Goal: Task Accomplishment & Management: Manage account settings

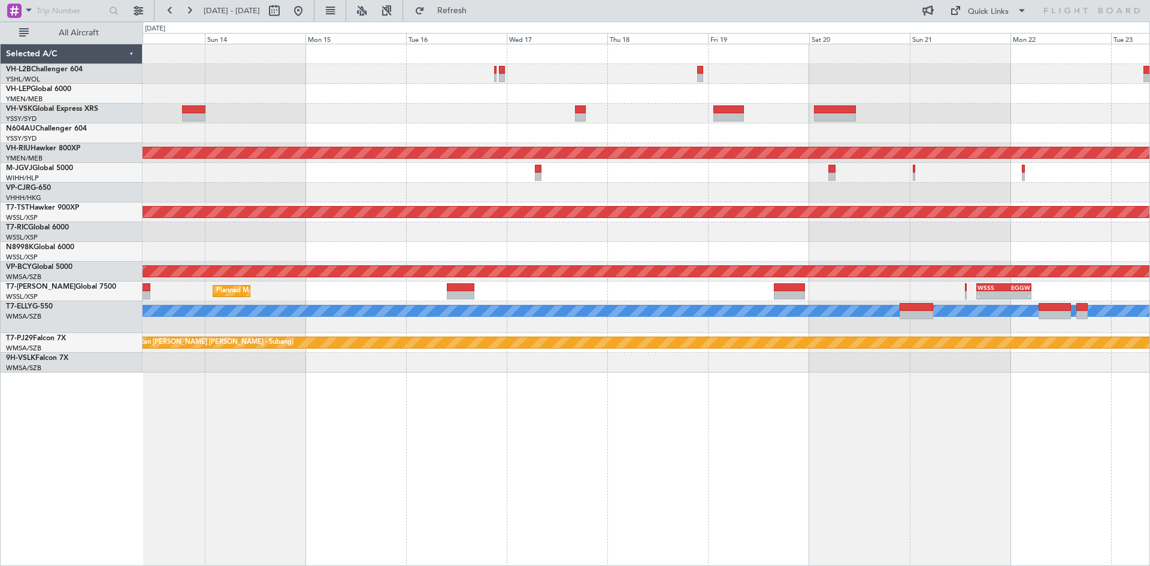
click at [564, 113] on div "Unplanned Maint Sydney ([PERSON_NAME] Intl) Planned Maint [GEOGRAPHIC_DATA] ([G…" at bounding box center [646, 208] width 1007 height 328
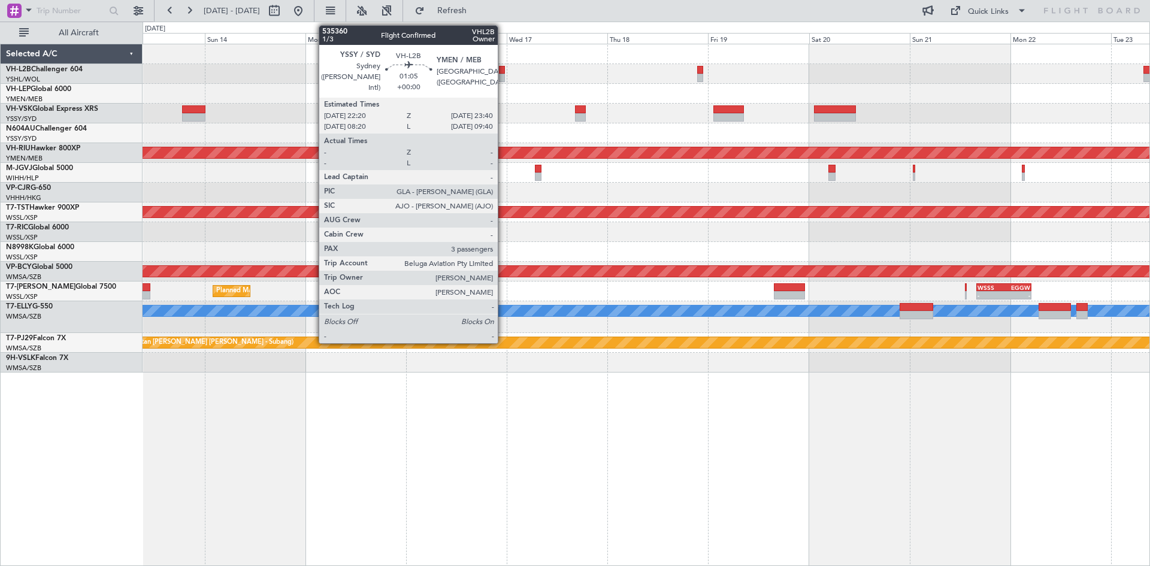
click at [503, 77] on div at bounding box center [502, 78] width 6 height 8
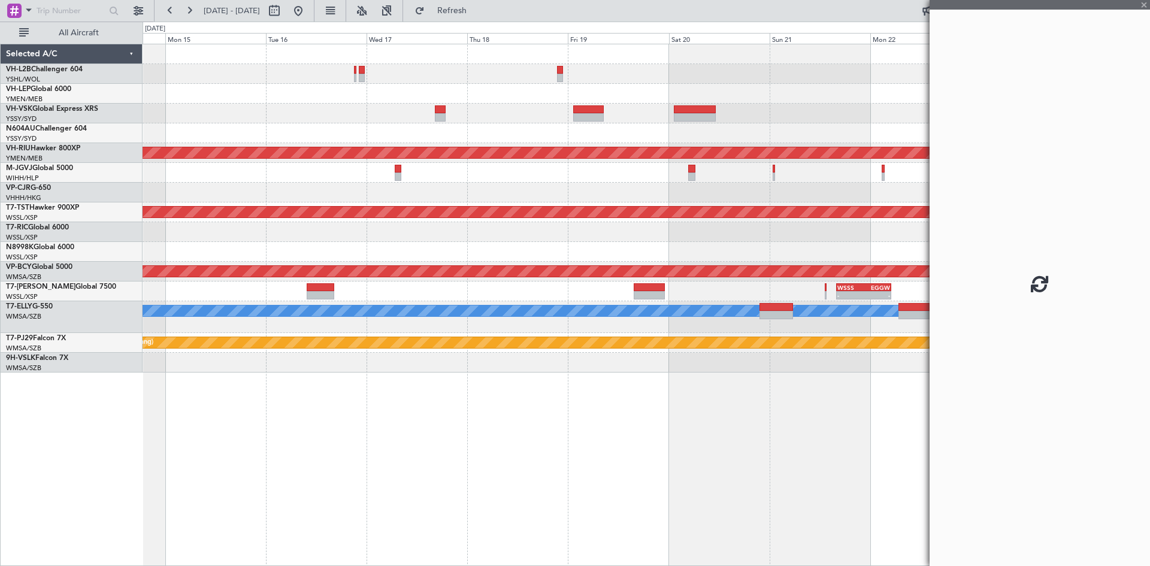
click at [589, 104] on div "Planned Maint [GEOGRAPHIC_DATA] ([GEOGRAPHIC_DATA]) Planned Maint [GEOGRAPHIC_D…" at bounding box center [646, 208] width 1007 height 328
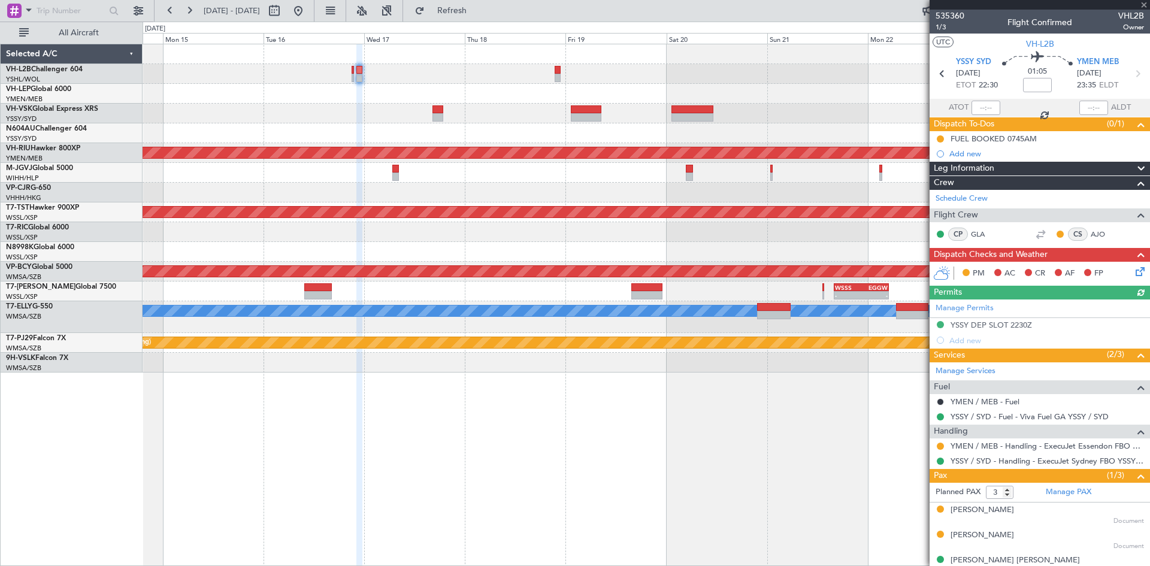
scroll to position [13, 0]
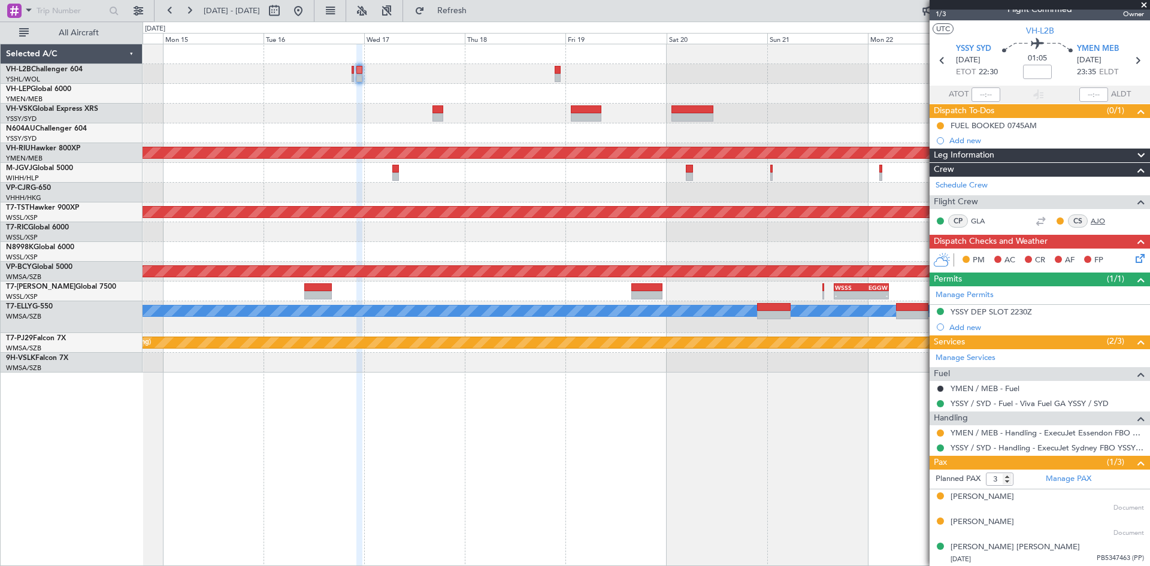
click at [1091, 219] on link "AJO" at bounding box center [1104, 221] width 27 height 11
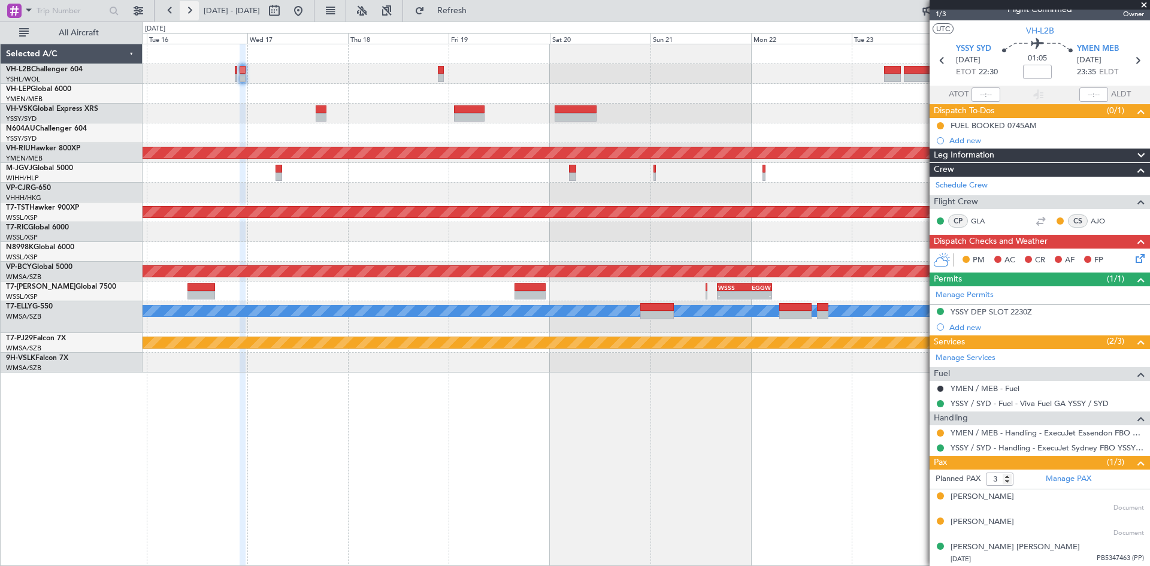
click at [193, 12] on button at bounding box center [189, 10] width 19 height 19
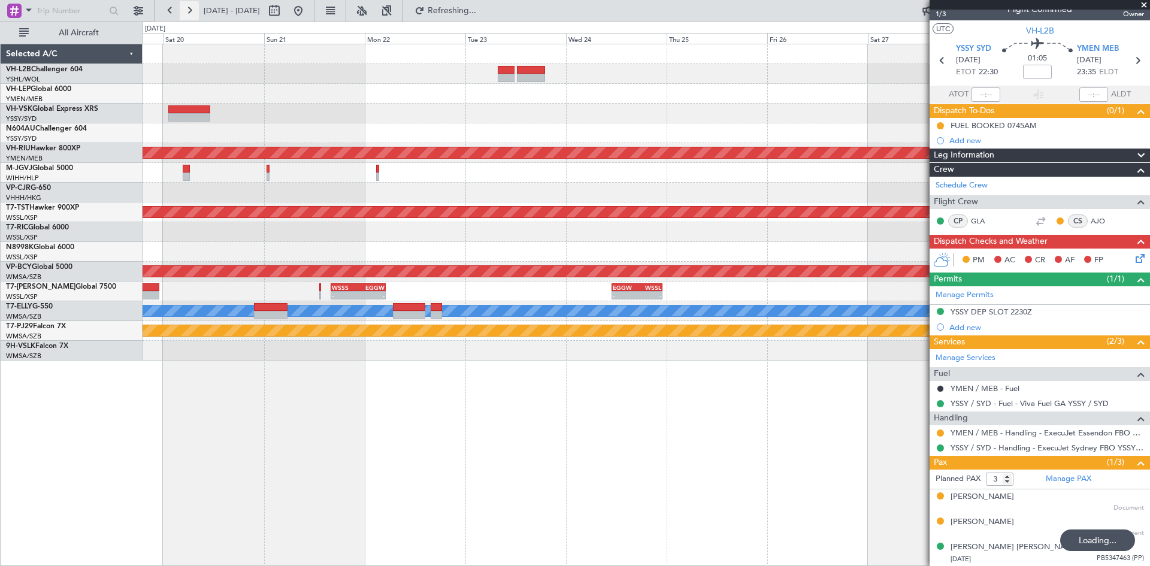
click at [193, 12] on button at bounding box center [189, 10] width 19 height 19
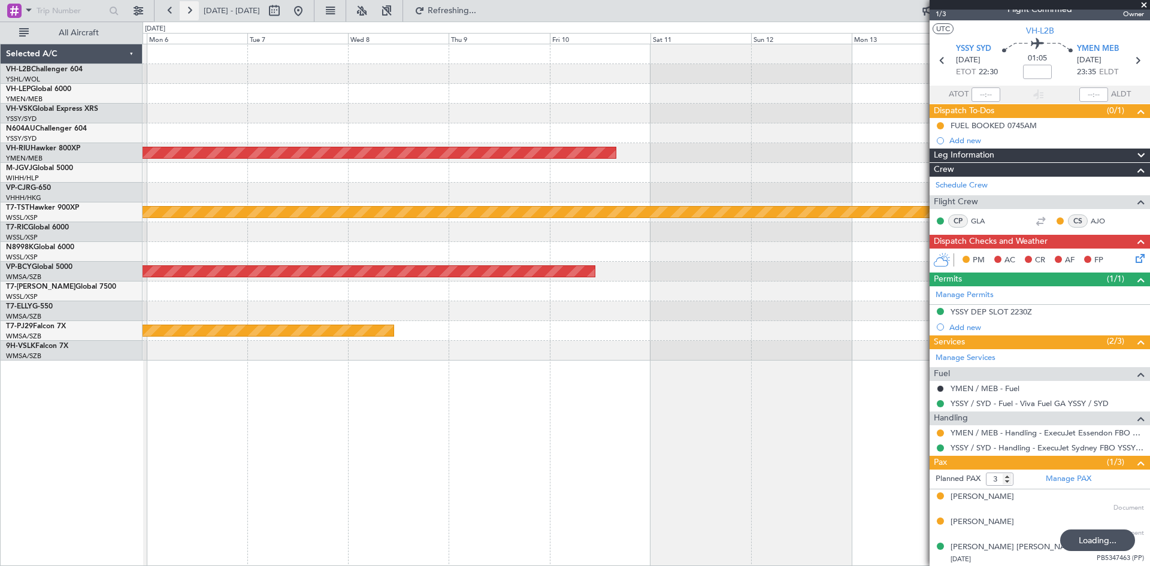
click at [193, 12] on button at bounding box center [189, 10] width 19 height 19
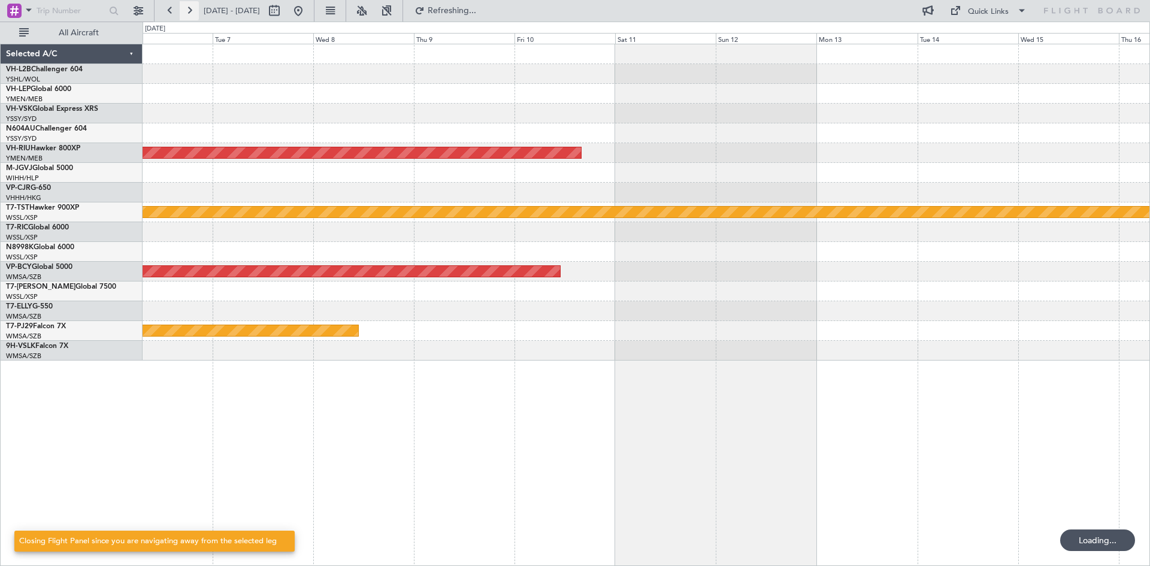
scroll to position [0, 0]
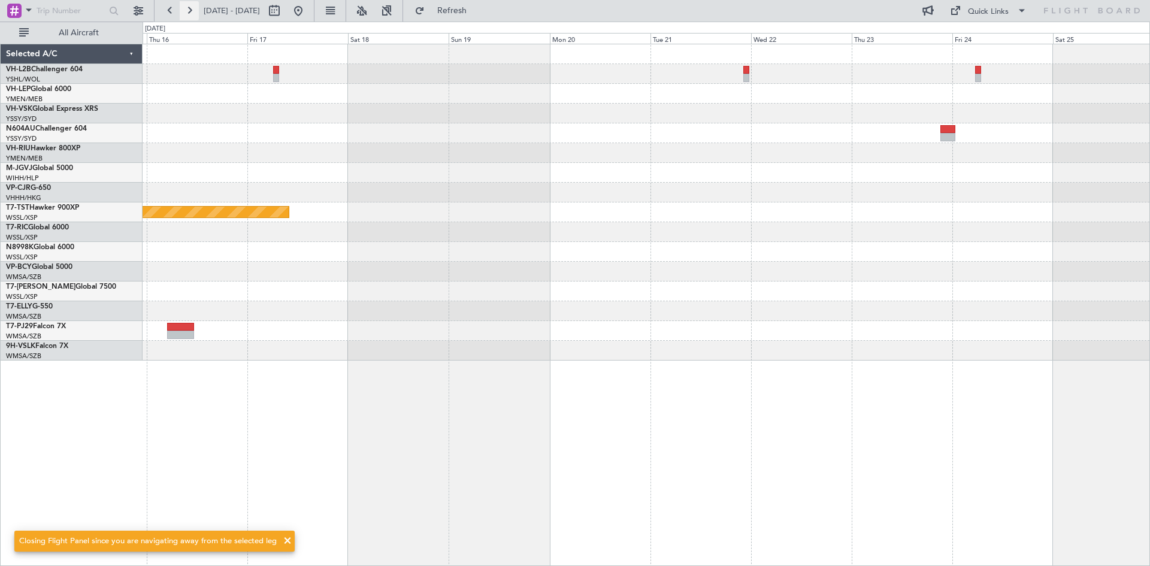
click at [183, 14] on button at bounding box center [189, 10] width 19 height 19
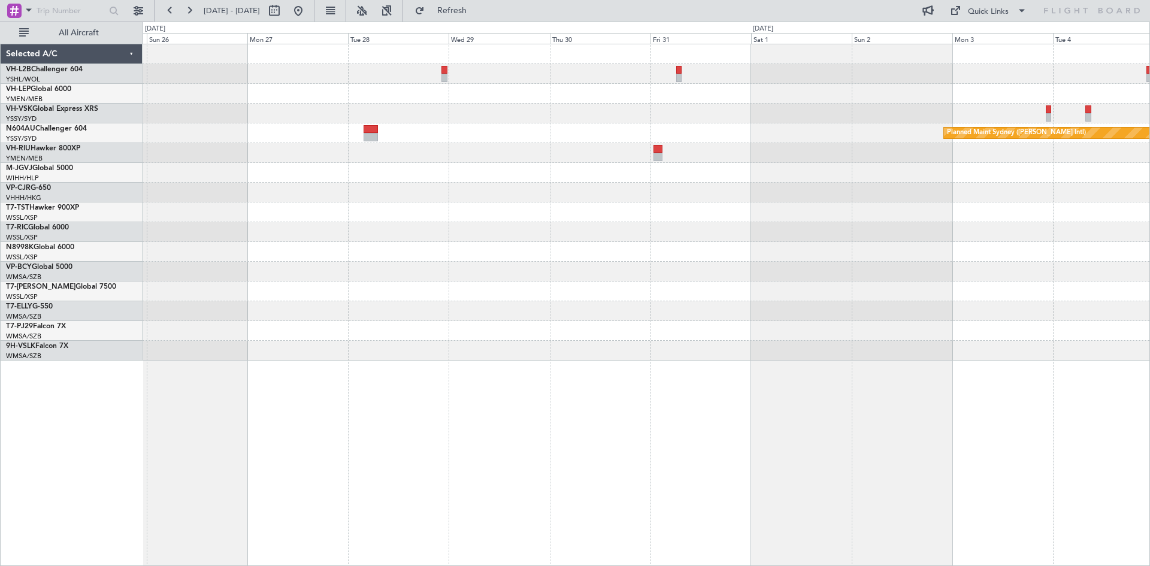
click at [665, 153] on div at bounding box center [646, 153] width 1007 height 20
click at [663, 154] on div at bounding box center [659, 157] width 10 height 8
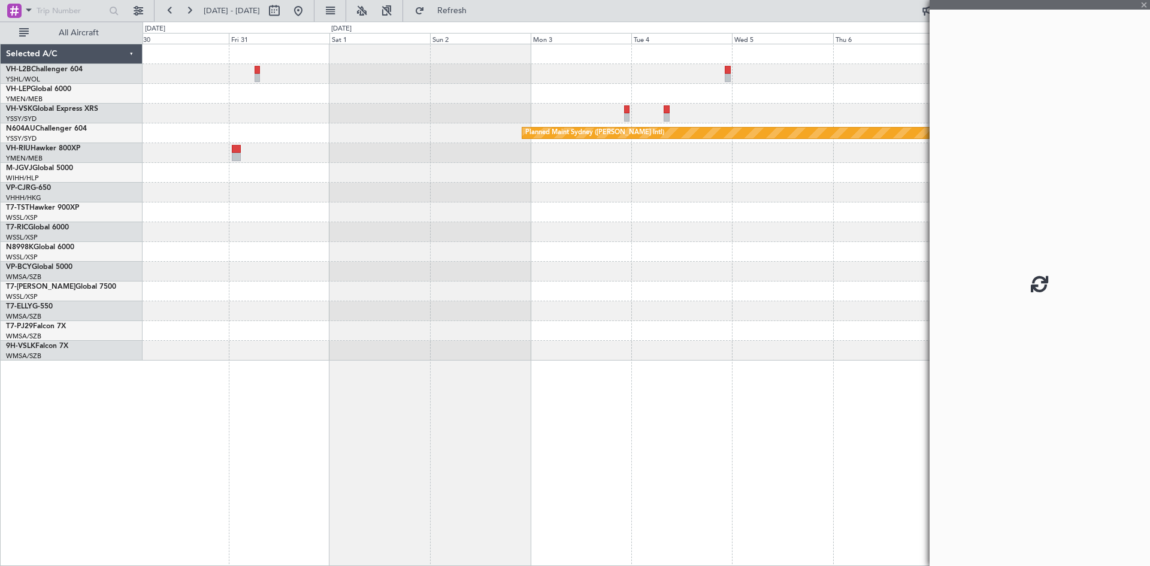
click at [416, 247] on div "Planned Maint Sydney ([PERSON_NAME] Intl)" at bounding box center [646, 202] width 1007 height 316
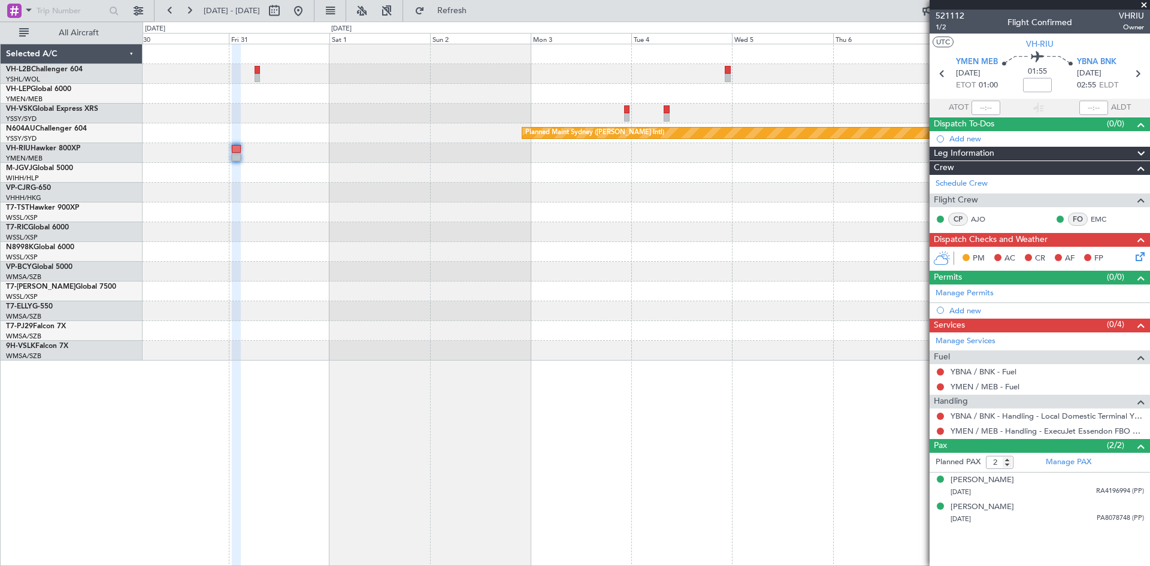
click at [974, 437] on div "YMEN / MEB - Handling - ExecuJet Essendon FBO YMEN / MEB" at bounding box center [1040, 431] width 221 height 15
drag, startPoint x: 984, startPoint y: 431, endPoint x: 1013, endPoint y: 433, distance: 29.5
click at [1013, 433] on link "YMEN / MEB - Handling - ExecuJet Essendon FBO YMEN / MEB" at bounding box center [1048, 431] width 194 height 10
click at [953, 418] on link "YBNA / BNK - Handling - Local Domestic Terminal YBNA / BNK" at bounding box center [1048, 416] width 194 height 10
click at [937, 17] on span "521112" at bounding box center [950, 16] width 29 height 13
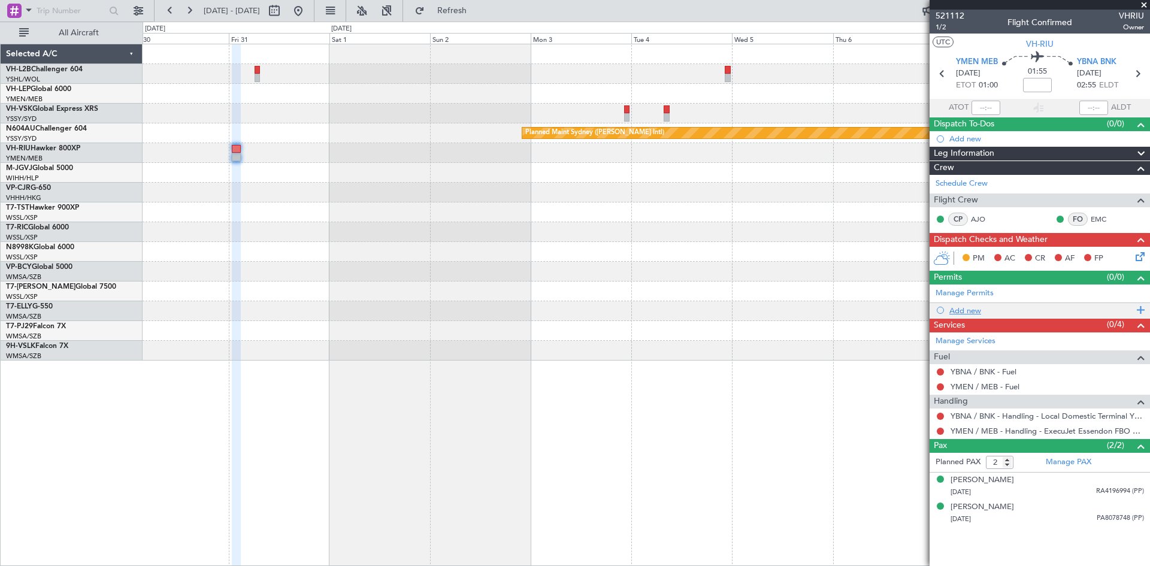
click at [961, 312] on div "Add new" at bounding box center [1042, 311] width 184 height 10
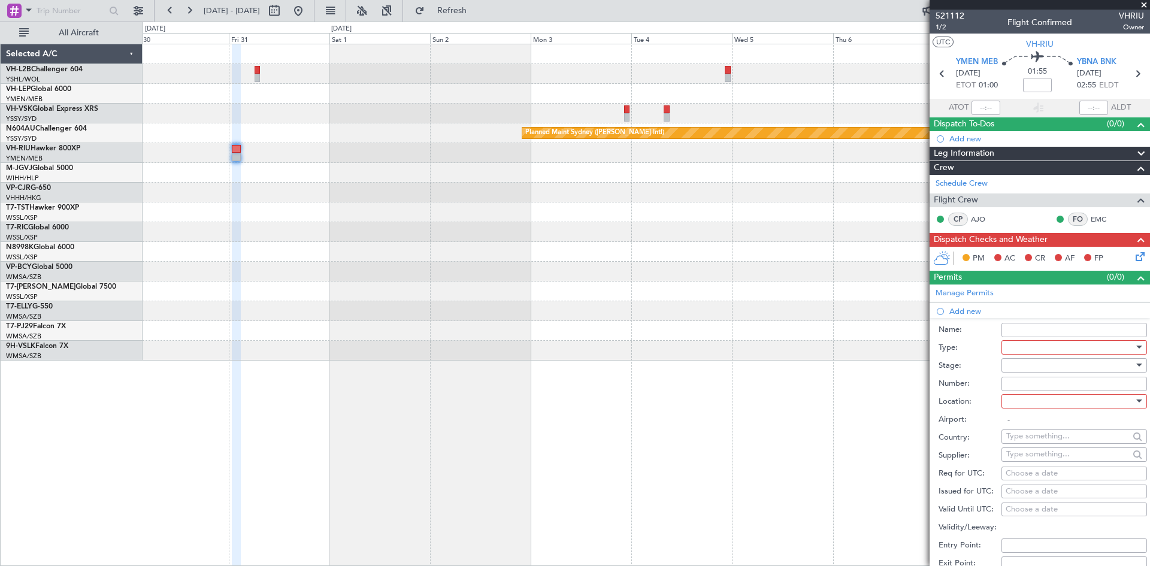
click at [1010, 345] on div at bounding box center [1071, 348] width 128 height 18
click at [1016, 406] on span "Parking" at bounding box center [1070, 399] width 126 height 18
click at [1007, 411] on div "Airport: -" at bounding box center [1043, 420] width 209 height 18
click at [1018, 402] on div at bounding box center [1071, 401] width 128 height 18
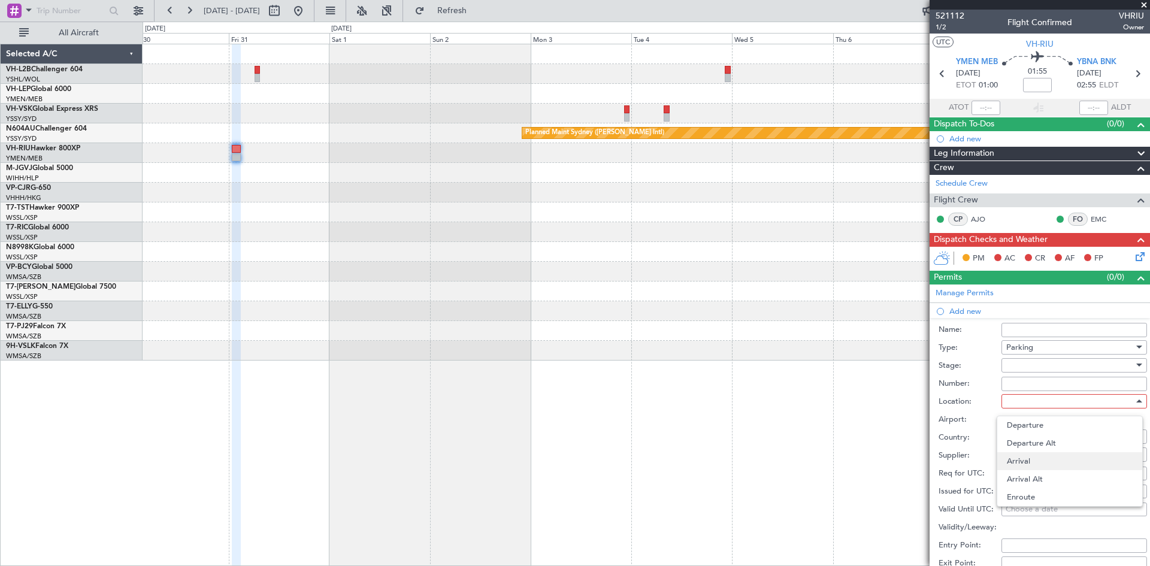
click at [1028, 463] on span "Arrival" at bounding box center [1070, 461] width 126 height 18
type input "YBNA / BNK"
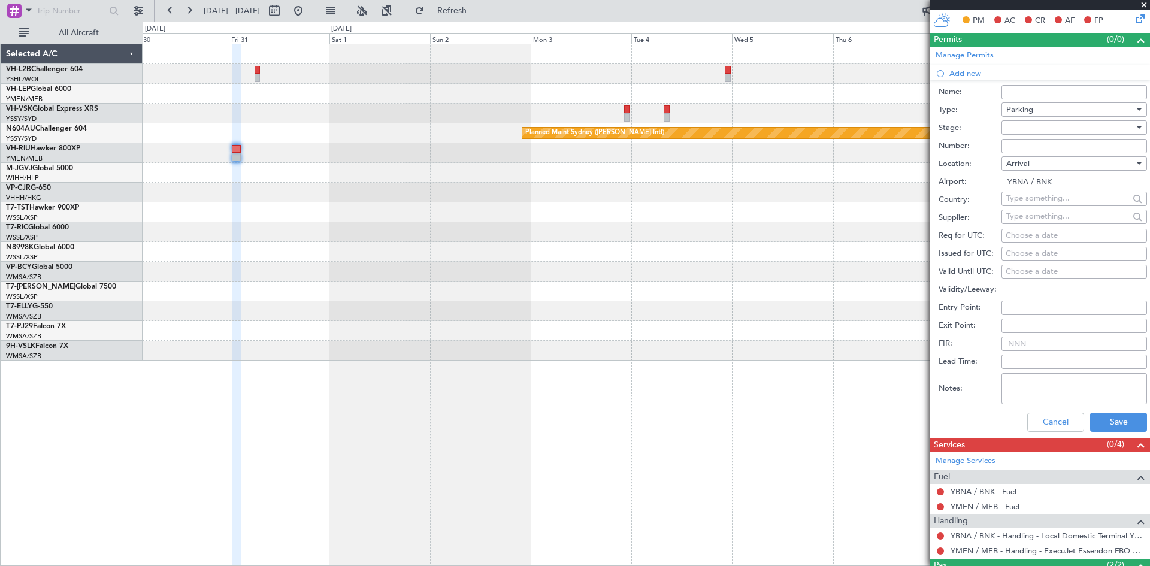
scroll to position [240, 0]
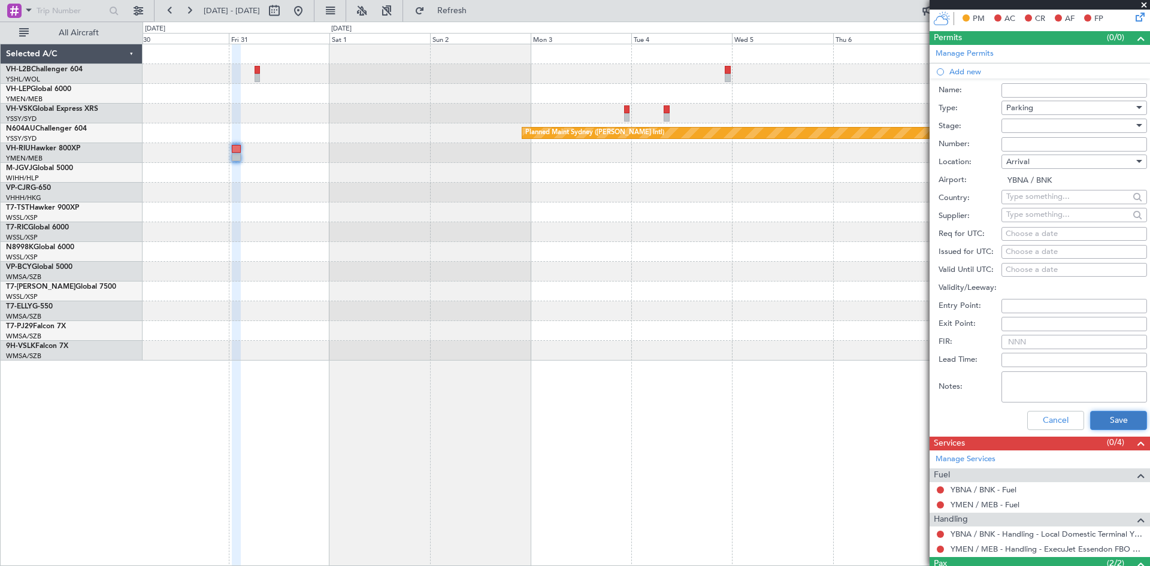
click at [1112, 424] on button "Save" at bounding box center [1119, 420] width 57 height 19
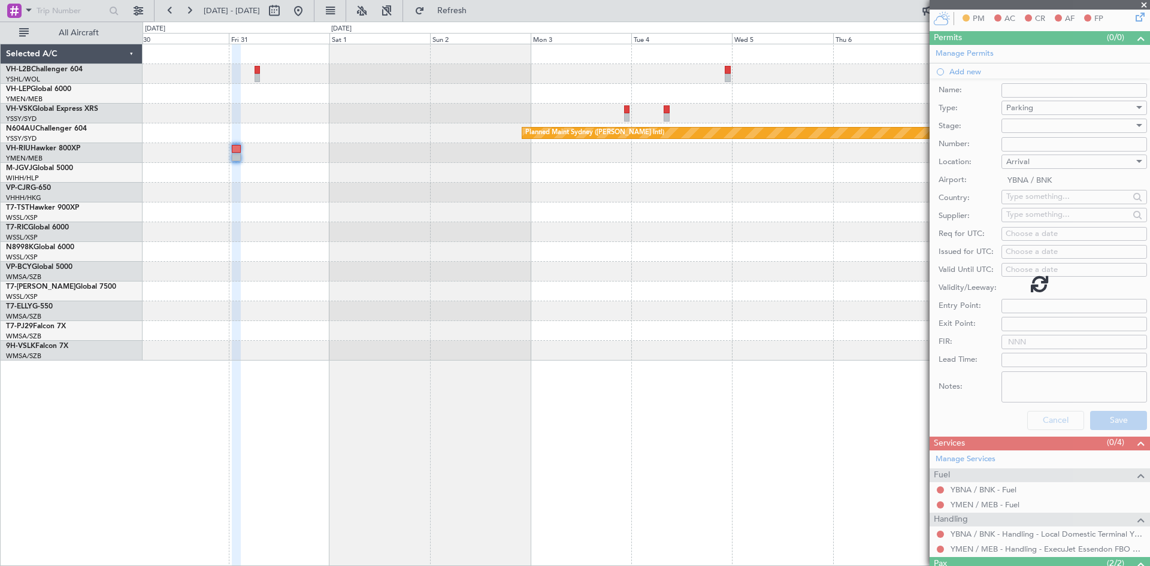
scroll to position [0, 0]
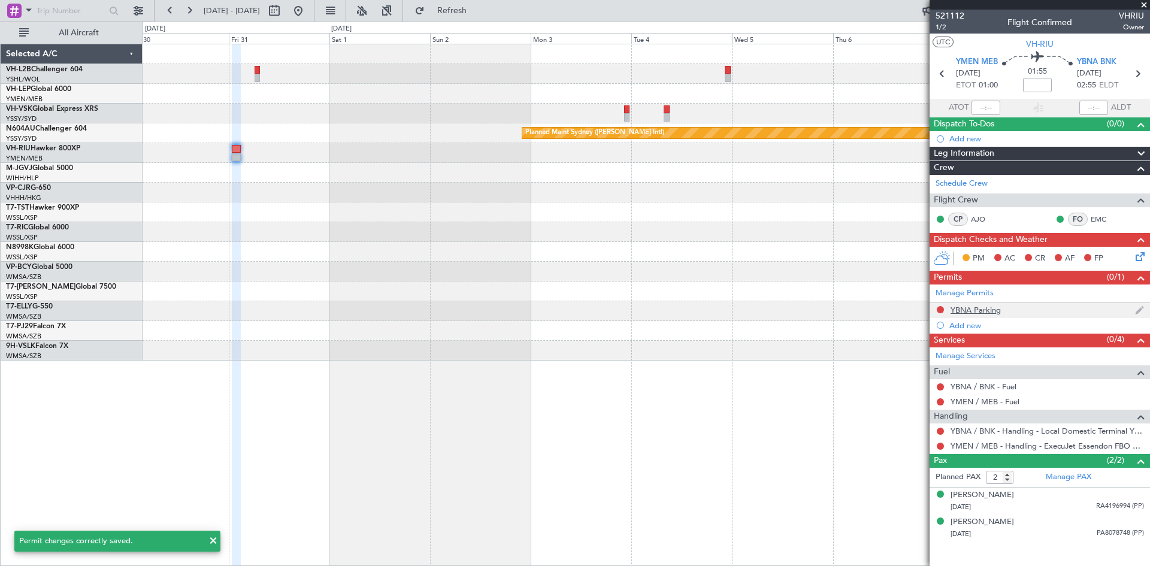
click at [943, 312] on div at bounding box center [941, 310] width 10 height 10
click at [964, 310] on div "YBNA Parking" at bounding box center [976, 310] width 50 height 10
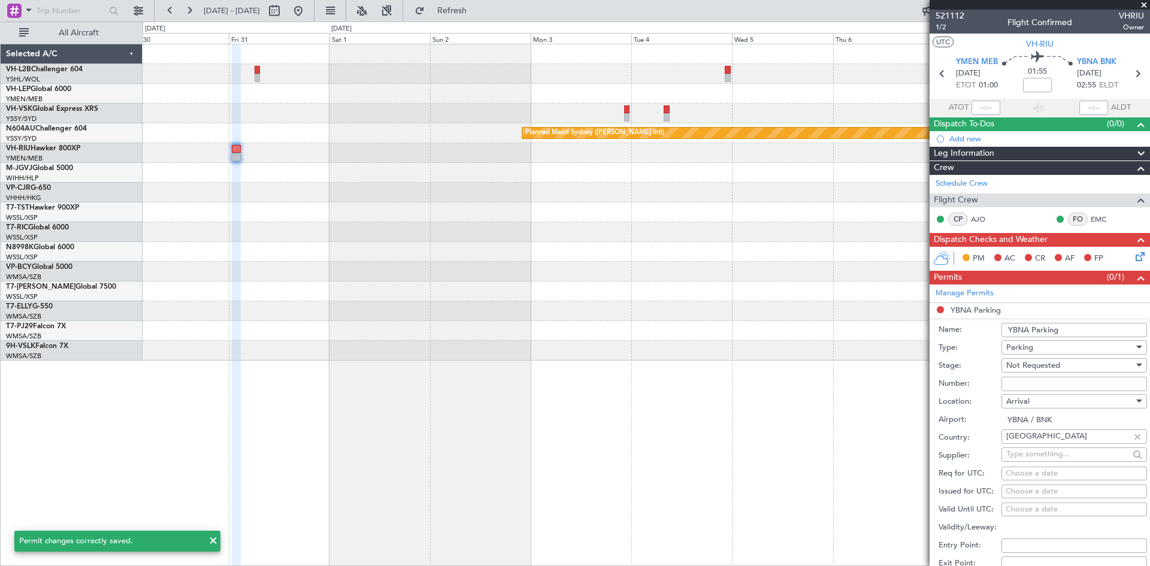
click at [1044, 383] on input "Number:" at bounding box center [1075, 384] width 146 height 14
click at [1051, 400] on div "Arrival" at bounding box center [1071, 401] width 128 height 18
click at [1050, 382] on div at bounding box center [575, 283] width 1150 height 566
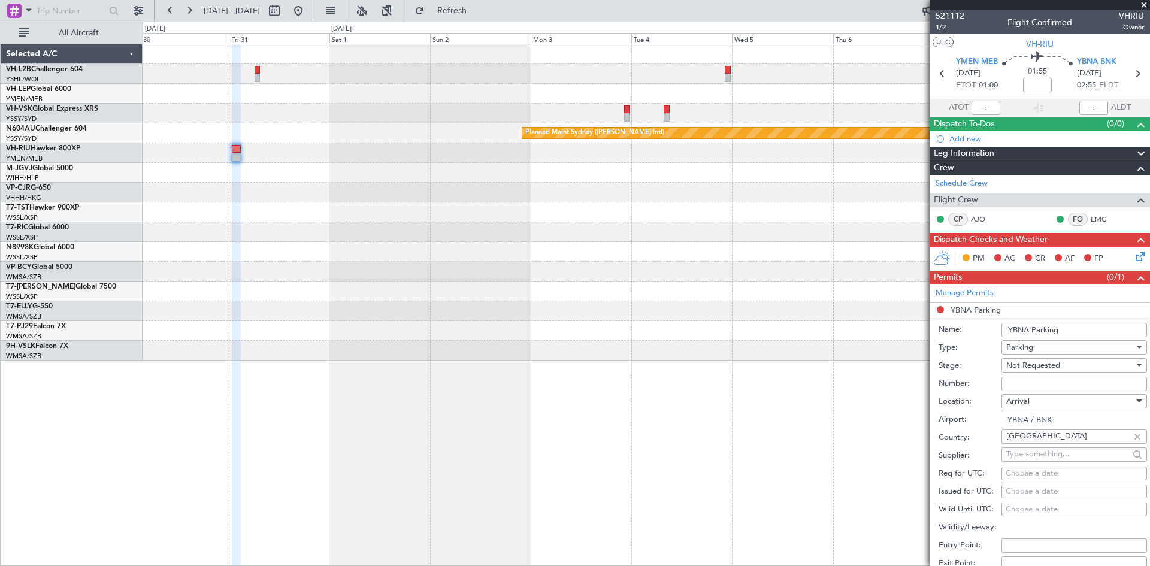
scroll to position [60, 0]
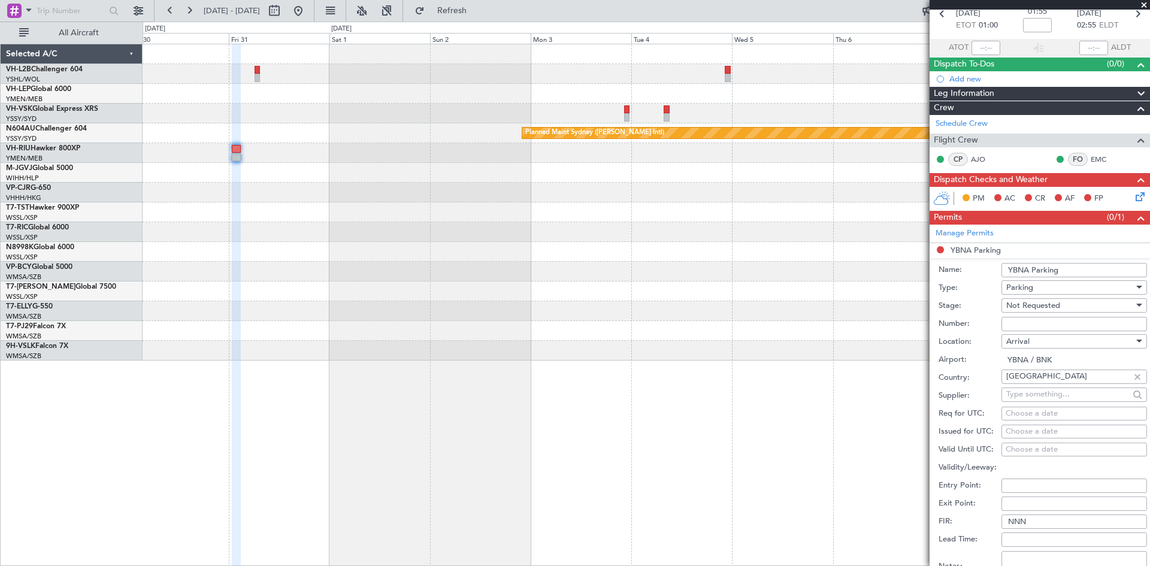
click at [1020, 298] on div "Not Requested" at bounding box center [1071, 306] width 128 height 18
click at [1034, 388] on span "Requested" at bounding box center [1070, 384] width 126 height 18
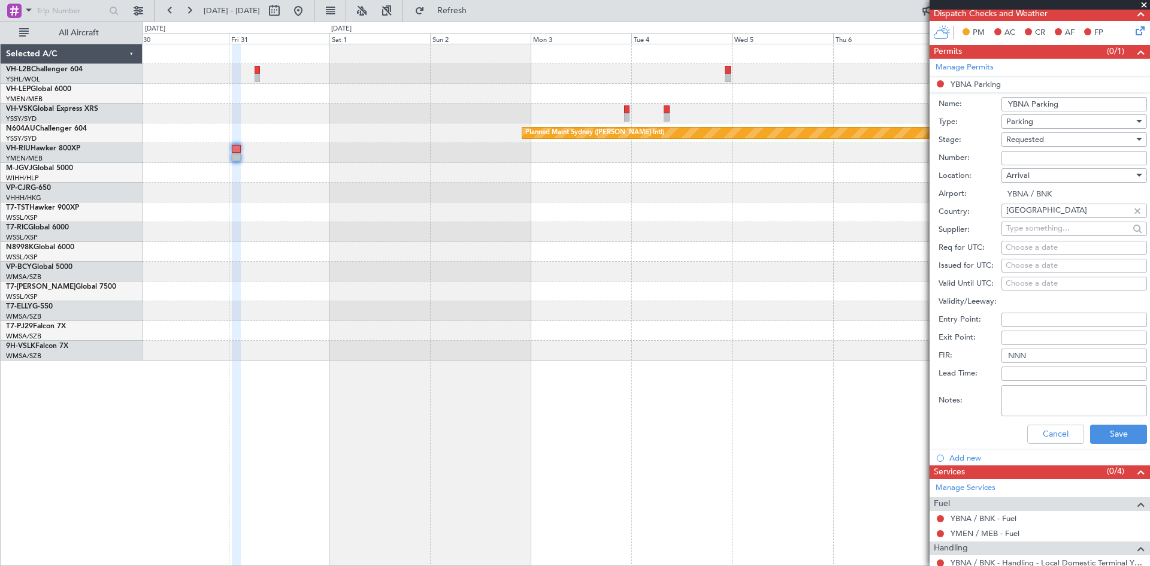
scroll to position [300, 0]
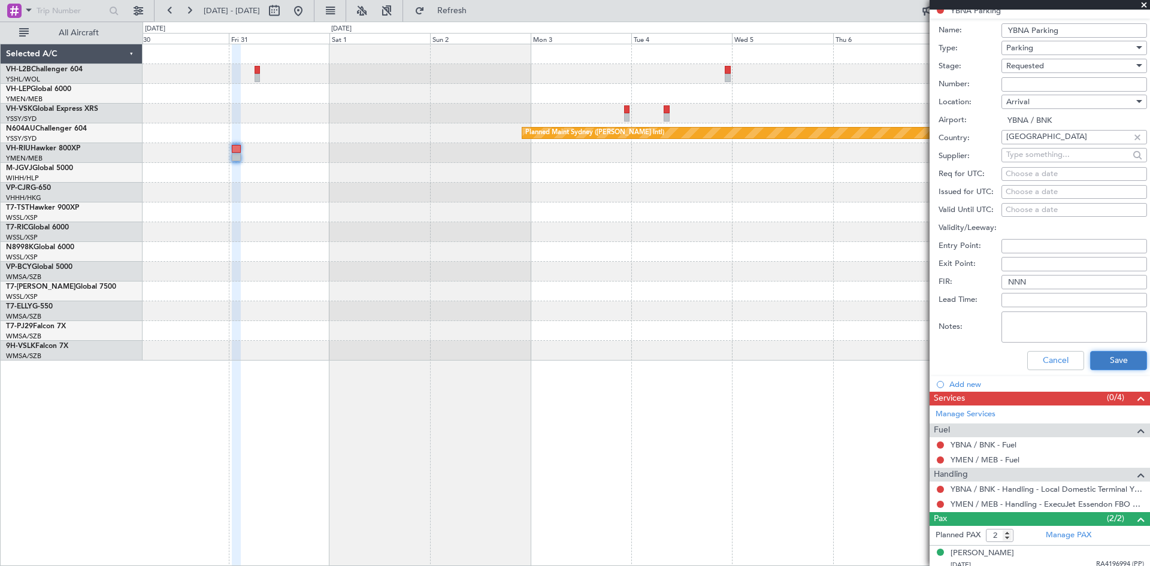
click at [1091, 364] on button "Save" at bounding box center [1119, 360] width 57 height 19
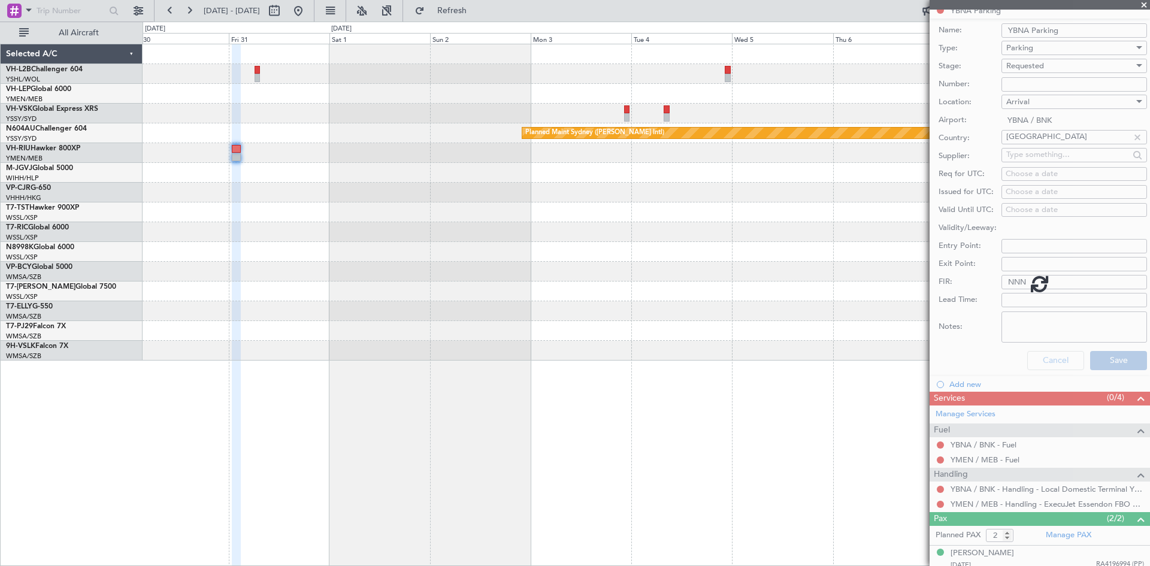
scroll to position [0, 0]
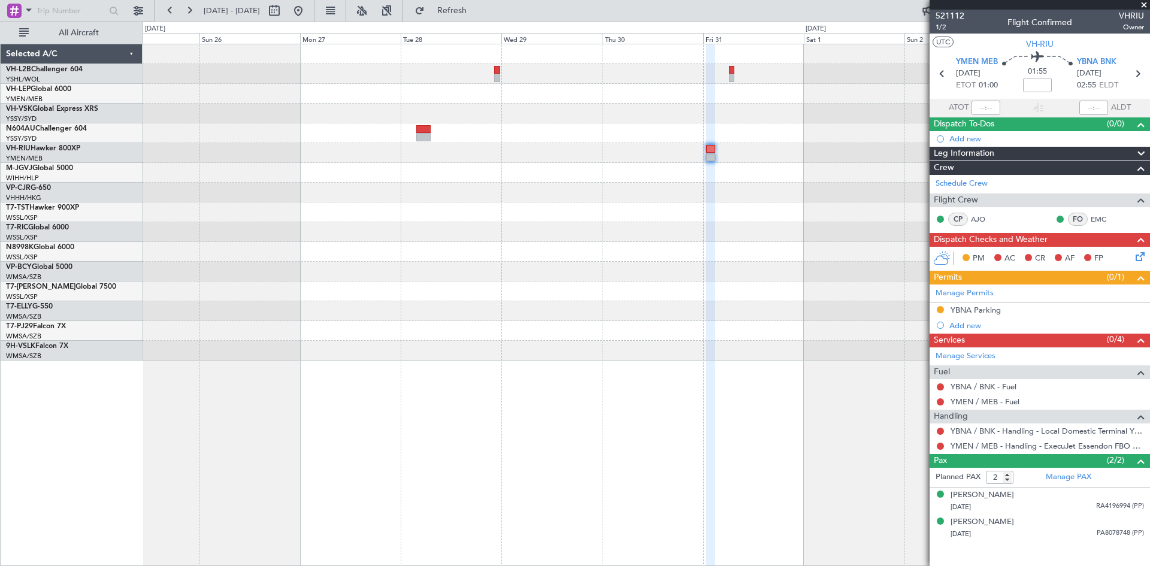
click at [718, 175] on div "Planned Maint Sydney ([PERSON_NAME] Intl)" at bounding box center [646, 202] width 1007 height 316
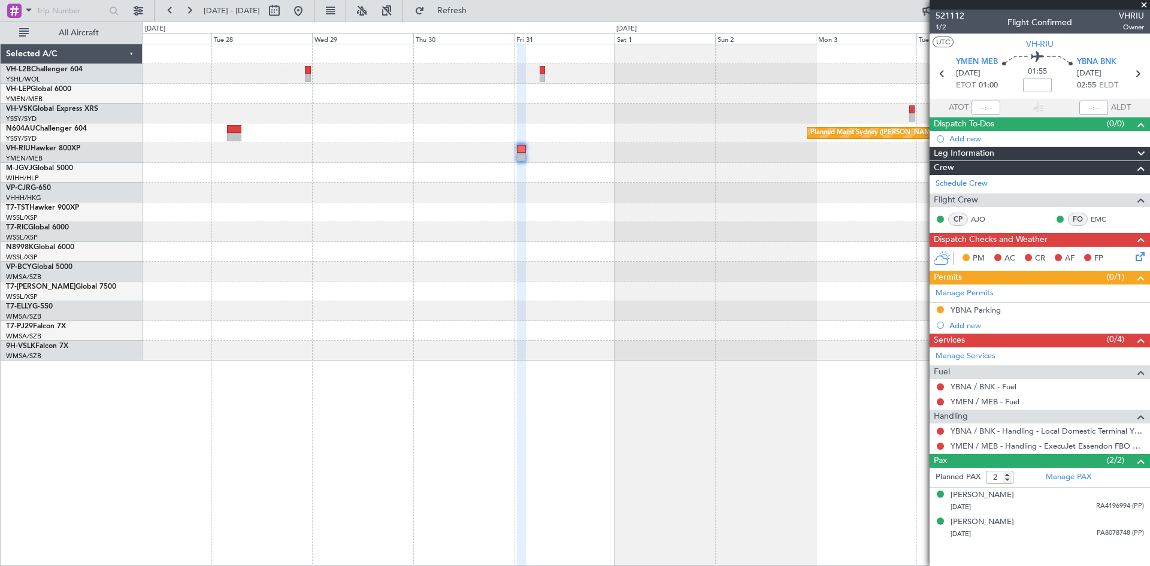
click at [529, 231] on div "Planned Maint Sydney ([PERSON_NAME] Intl)" at bounding box center [646, 202] width 1007 height 316
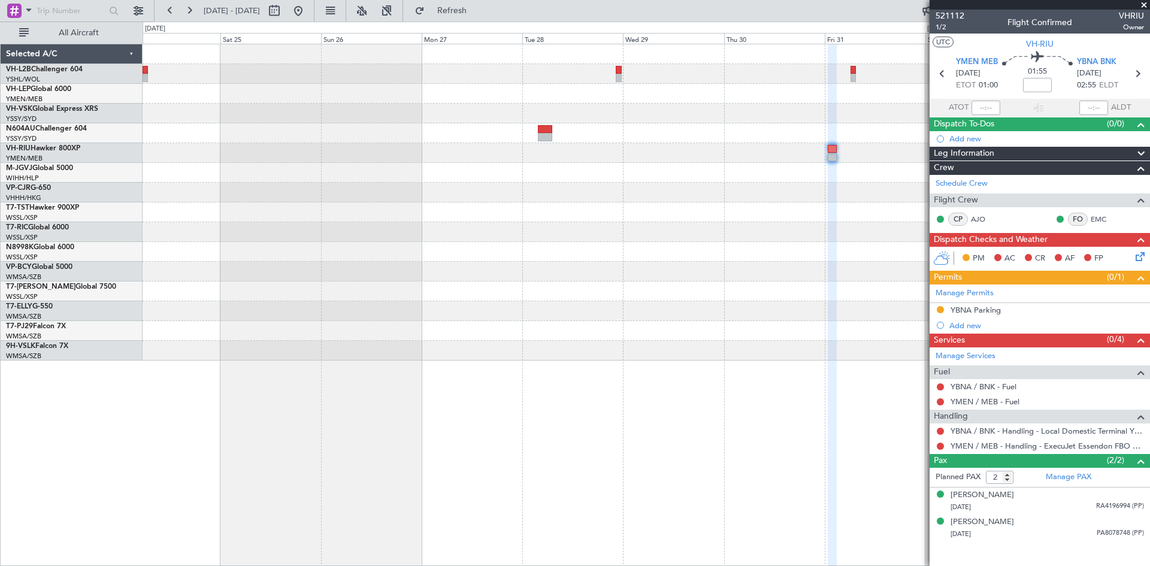
click at [707, 263] on div "Planned Maint Sydney ([PERSON_NAME] Intl)" at bounding box center [646, 202] width 1007 height 316
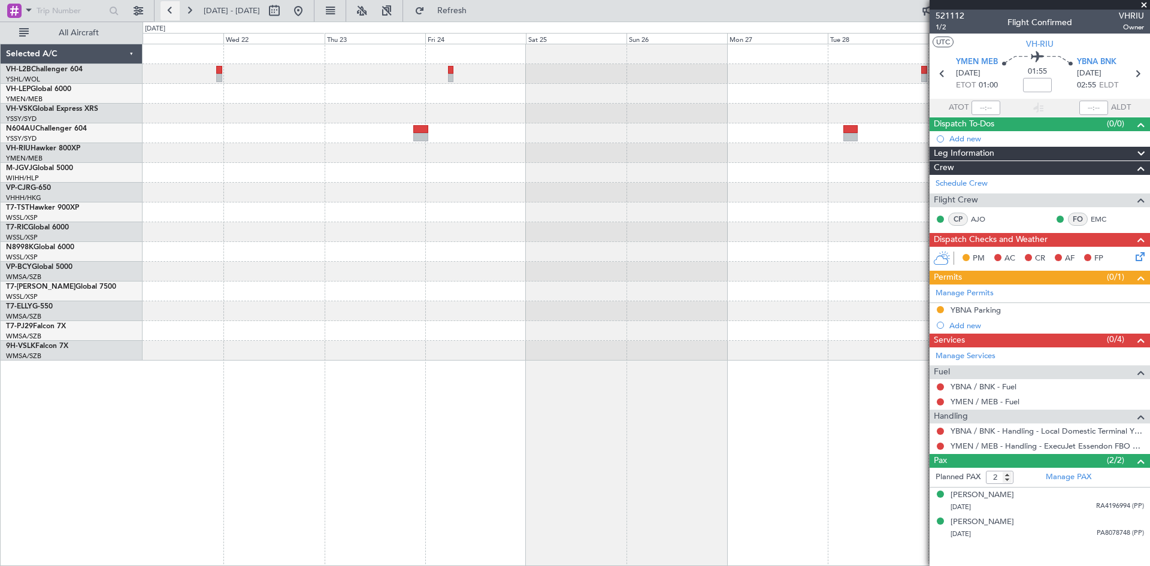
click at [168, 13] on button at bounding box center [170, 10] width 19 height 19
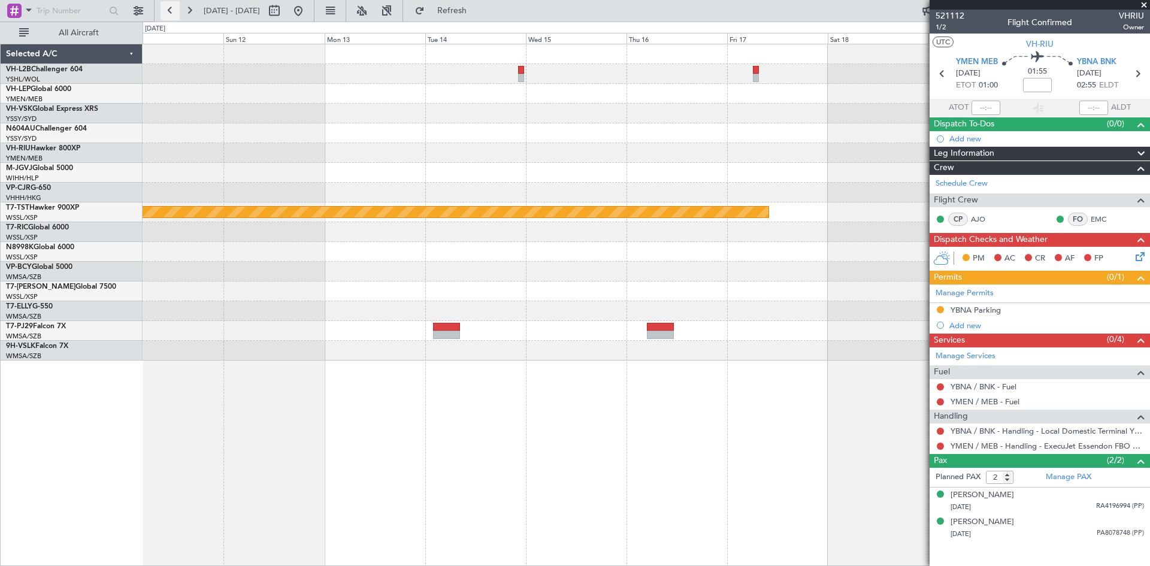
click at [168, 13] on button at bounding box center [170, 10] width 19 height 19
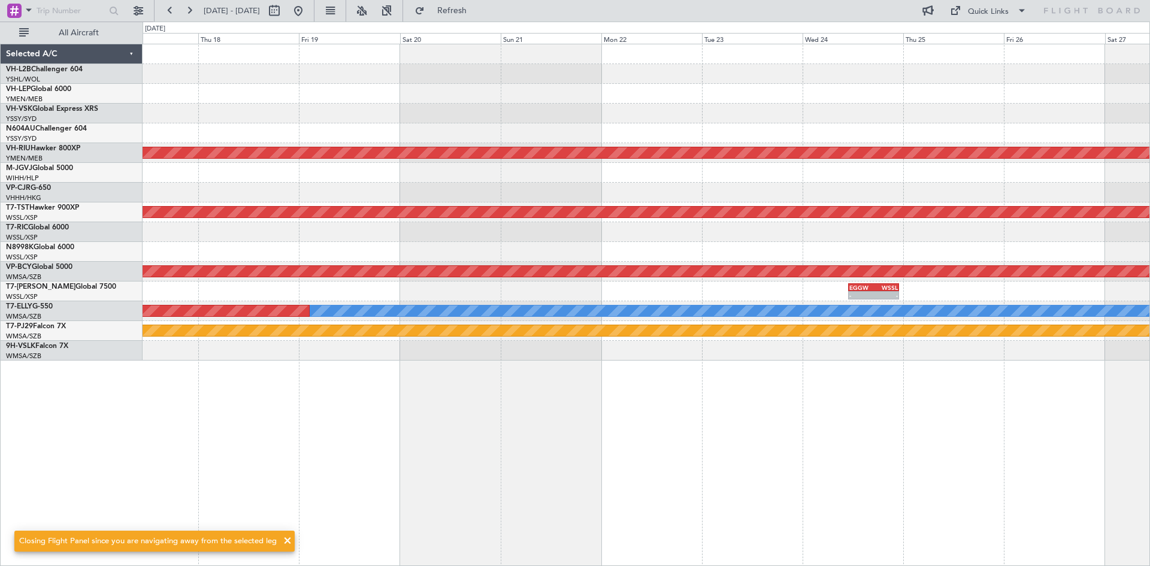
click at [935, 250] on div "Planned Maint [GEOGRAPHIC_DATA] ([GEOGRAPHIC_DATA]) Planned Maint [GEOGRAPHIC_D…" at bounding box center [646, 202] width 1007 height 316
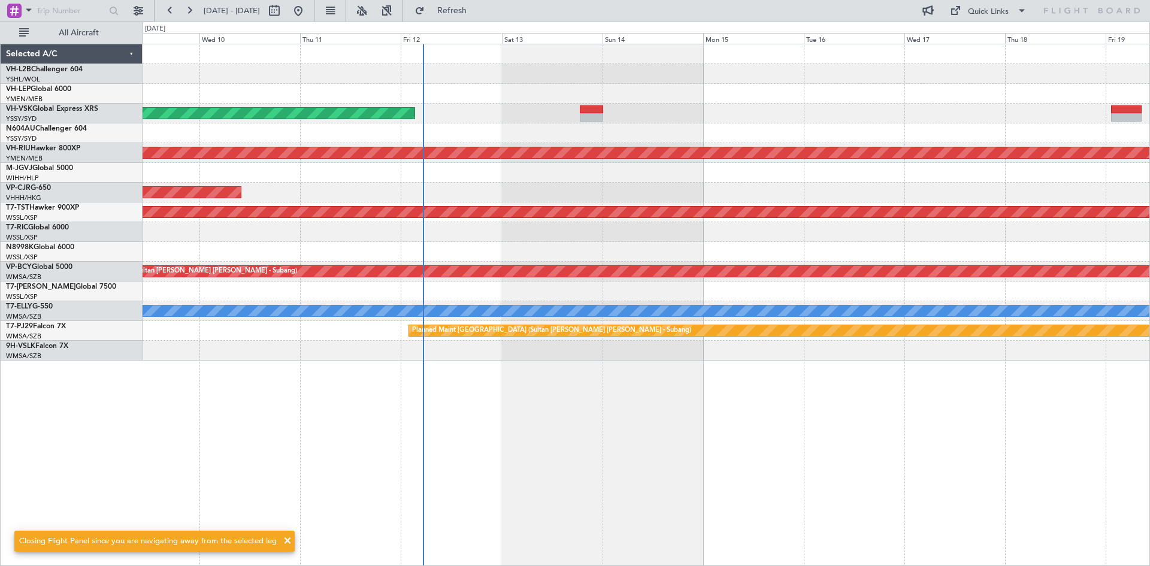
click at [497, 280] on div "Unplanned Maint Wichita (Wichita Mid-continent) Unplanned Maint Sydney ([PERSON…" at bounding box center [646, 202] width 1007 height 316
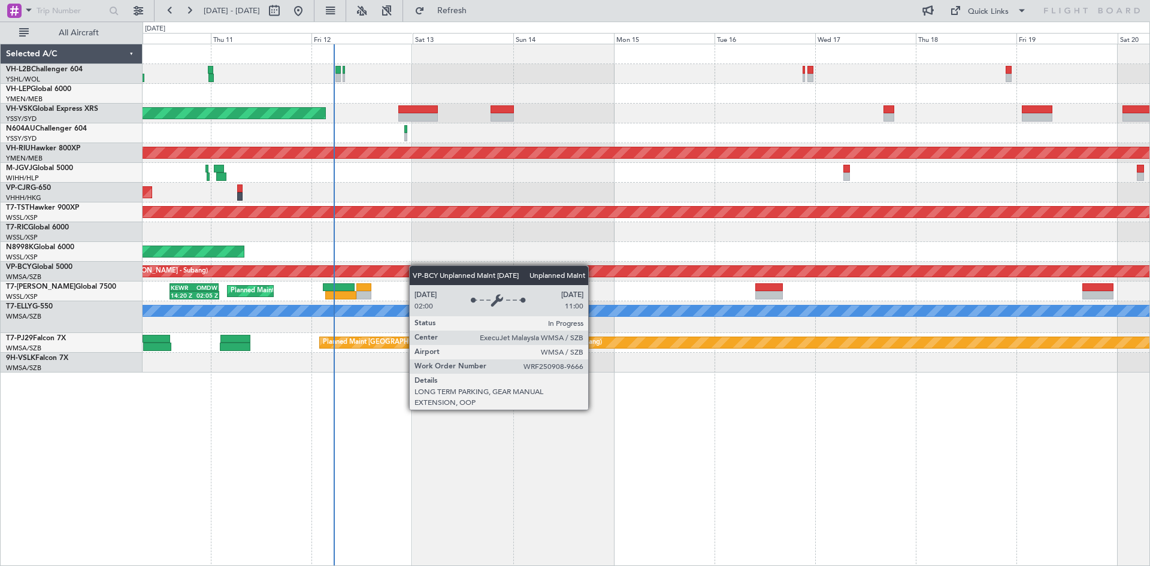
click at [408, 268] on div "Unplanned Maint Wichita (Wichita Mid-continent) Unplanned Maint Sydney ([PERSON…" at bounding box center [646, 208] width 1007 height 328
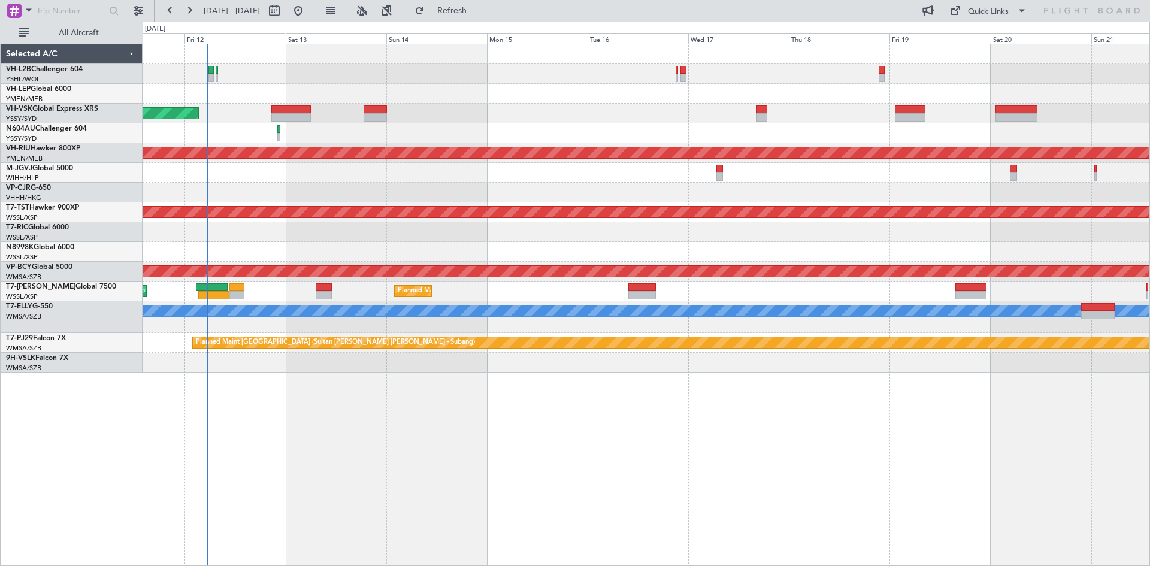
click at [384, 255] on div "Unplanned Maint Sydney ([PERSON_NAME] Intl) Planned Maint [GEOGRAPHIC_DATA] ([G…" at bounding box center [646, 208] width 1007 height 328
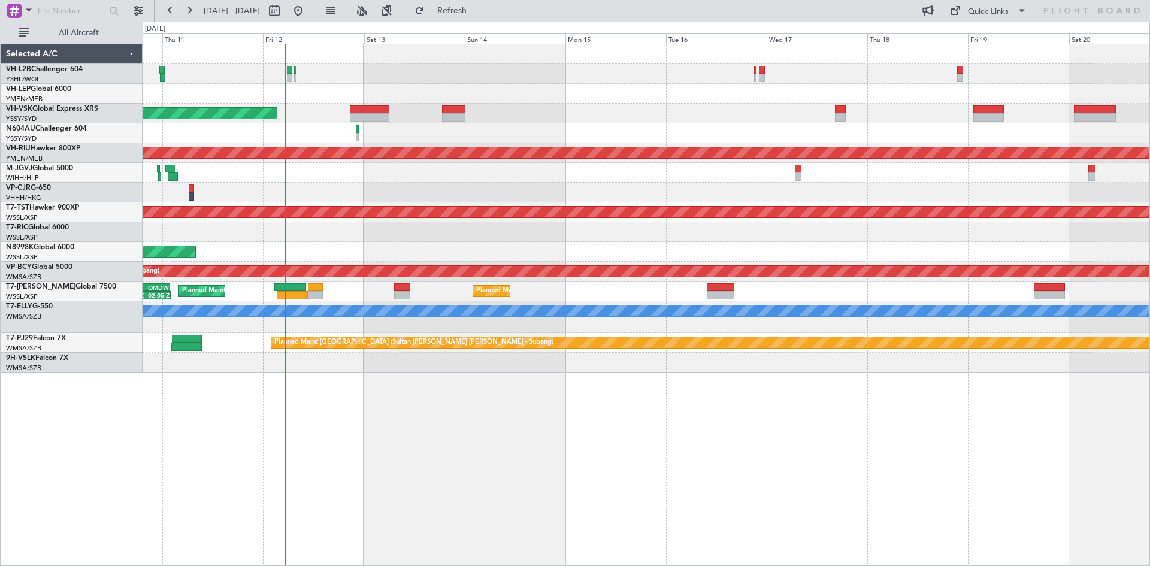
click at [56, 68] on link "VH-L2B Challenger 604" at bounding box center [44, 69] width 77 height 7
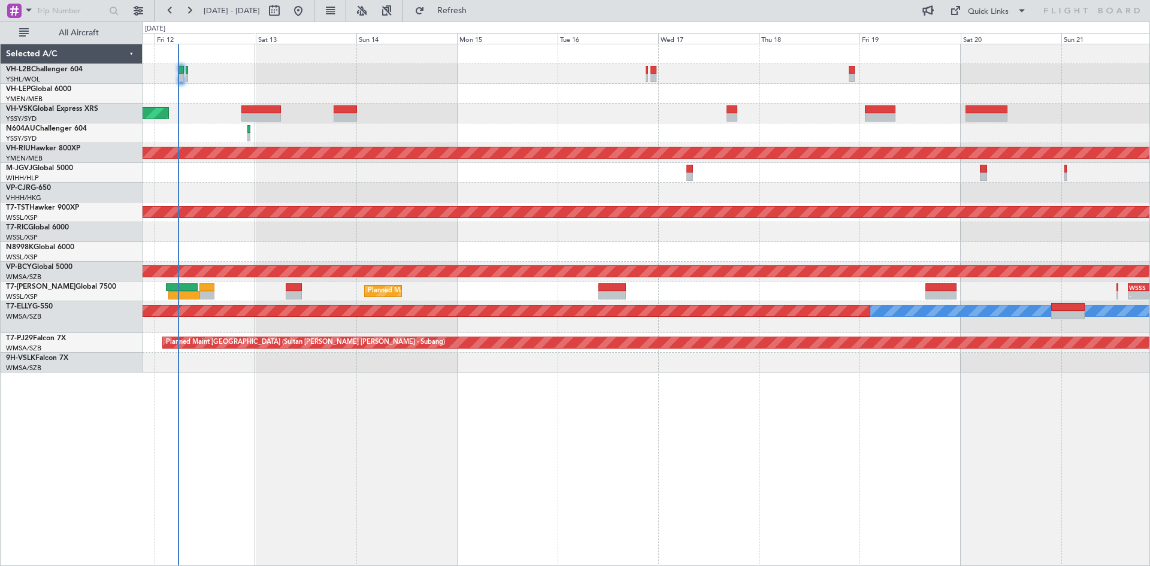
click at [631, 437] on div "Unplanned Maint Sydney ([PERSON_NAME] Intl) Planned Maint [GEOGRAPHIC_DATA] ([G…" at bounding box center [647, 305] width 1008 height 523
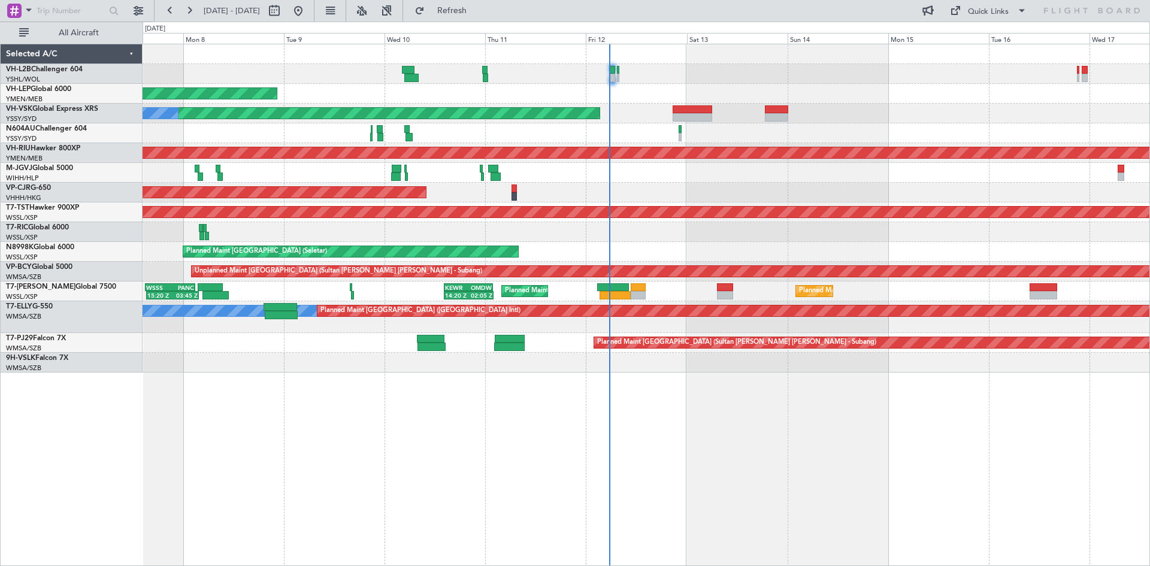
click at [859, 445] on div "Unplanned Maint [GEOGRAPHIC_DATA] ([GEOGRAPHIC_DATA]) Unplanned Maint Wichita (…" at bounding box center [647, 305] width 1008 height 523
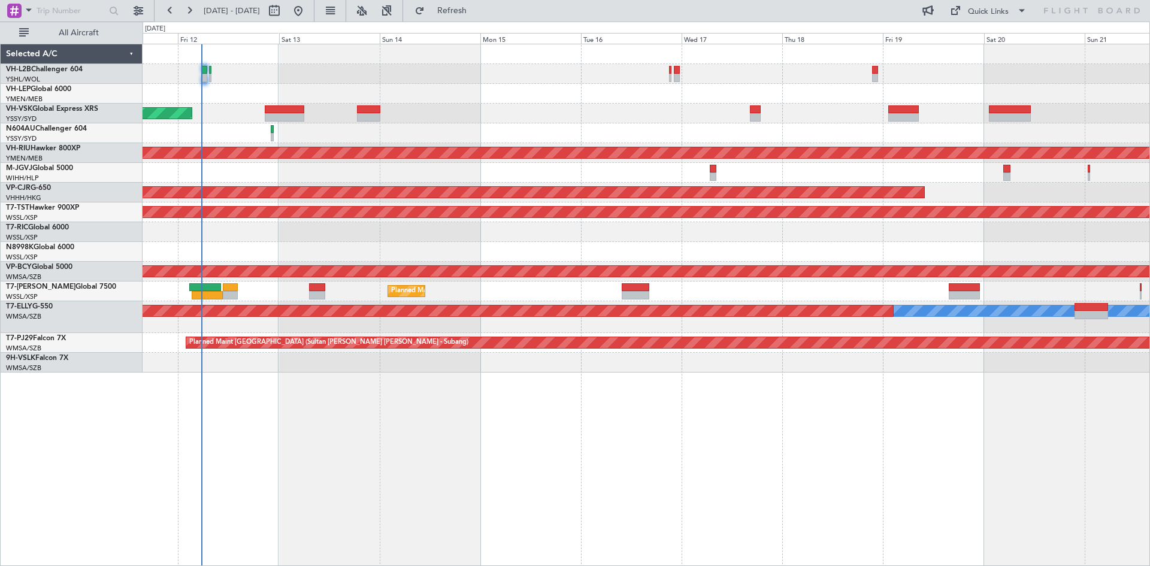
click at [502, 433] on div "Unplanned Maint Sydney ([PERSON_NAME] Intl) Planned Maint [GEOGRAPHIC_DATA] ([G…" at bounding box center [647, 305] width 1008 height 523
click at [436, 132] on div at bounding box center [646, 133] width 1007 height 20
